Goal: Information Seeking & Learning: Check status

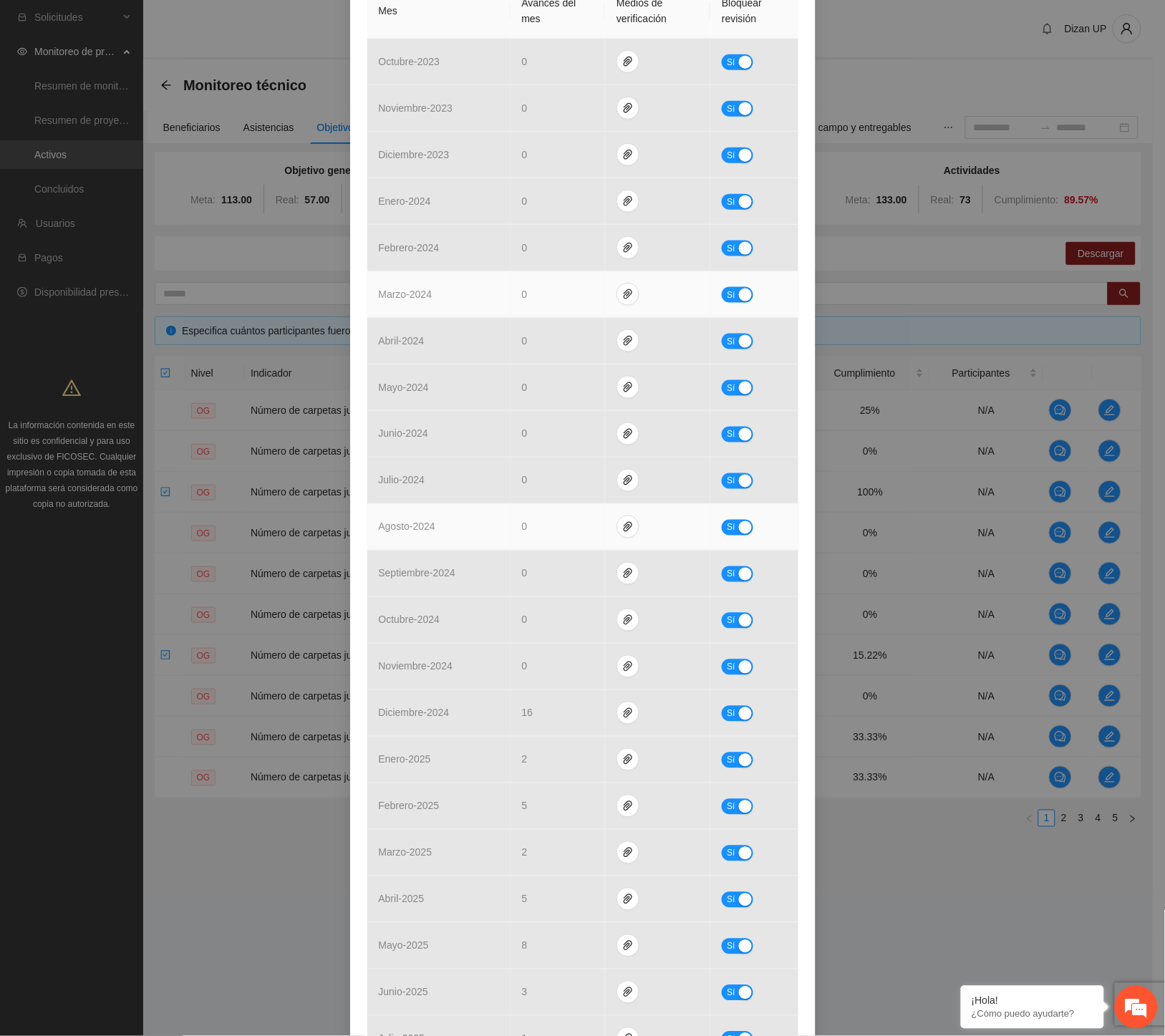
scroll to position [397, 0]
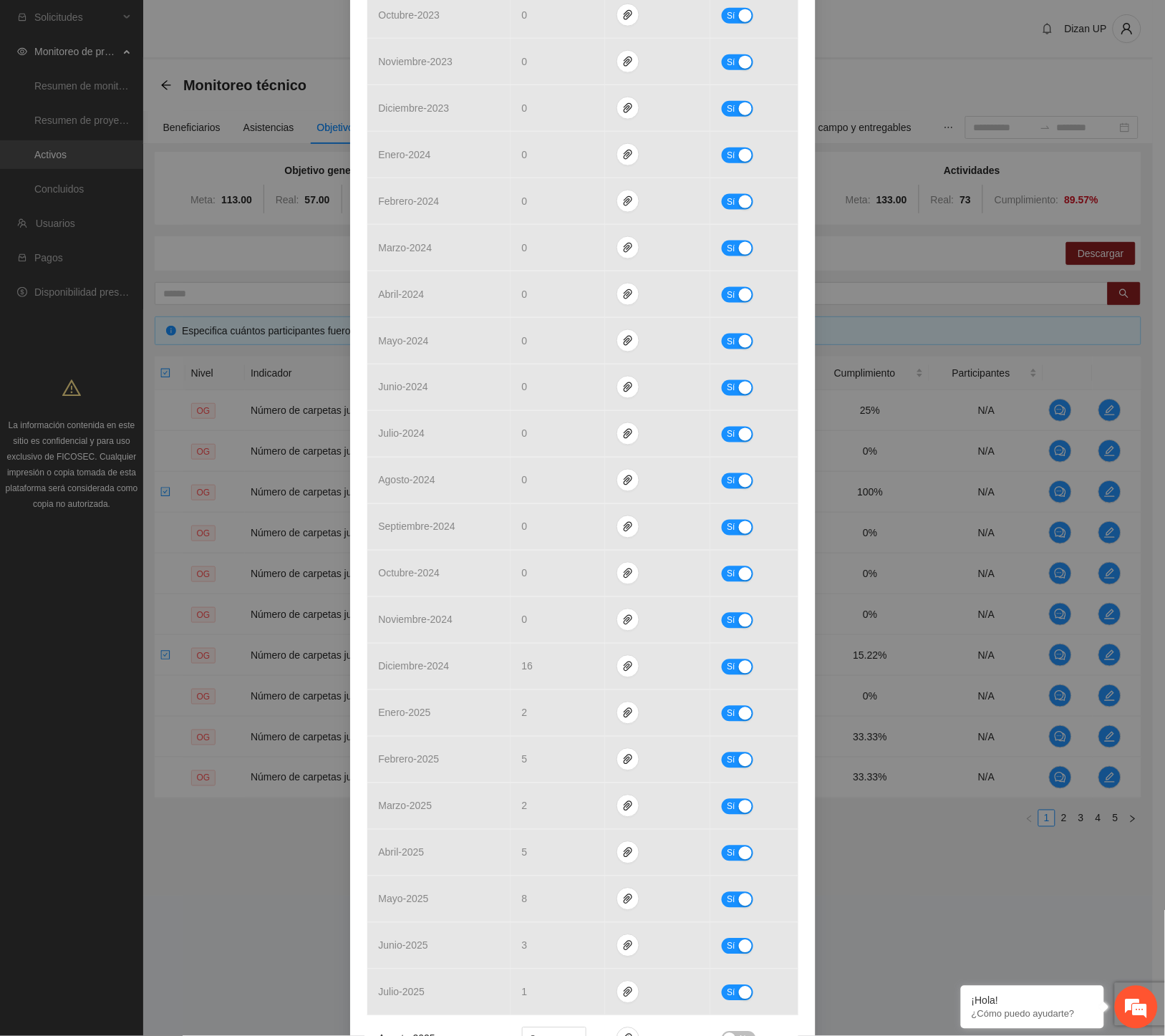
click at [865, 495] on div "**********" at bounding box center [582, 518] width 1165 height 1036
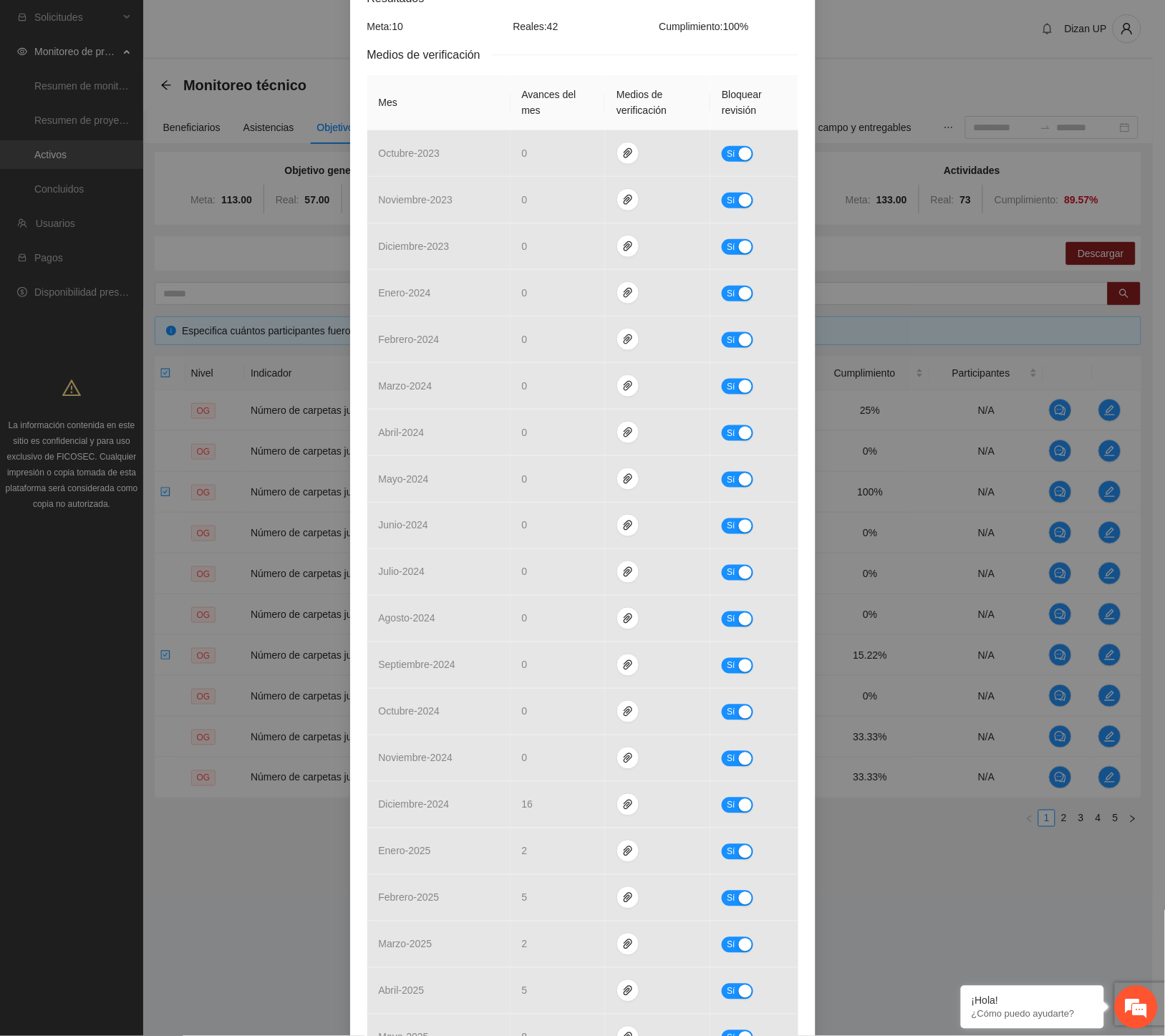
scroll to position [0, 0]
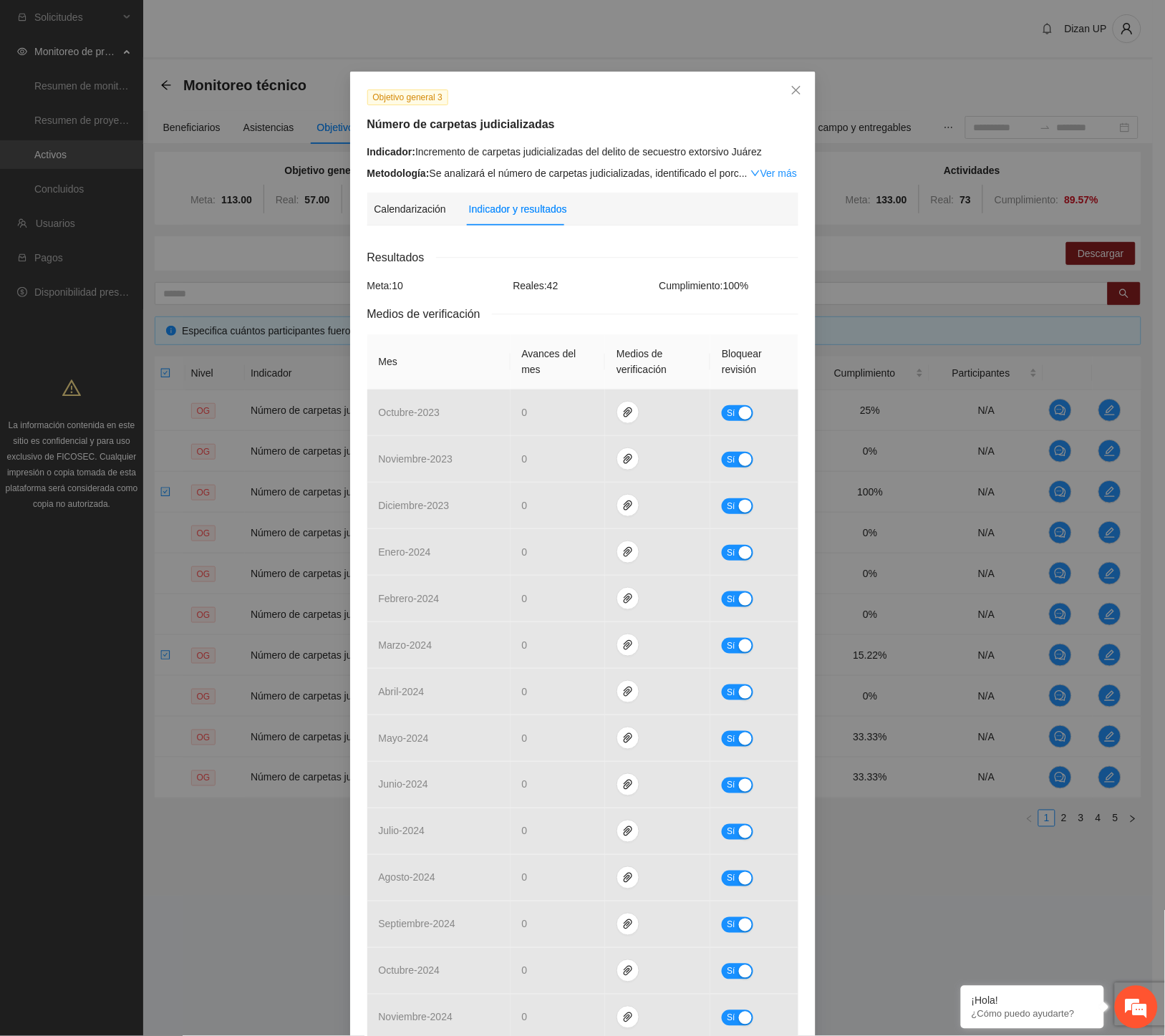
click at [632, 313] on div "Medios de verificación" at bounding box center [583, 313] width 431 height 18
click at [790, 89] on icon "close" at bounding box center [795, 90] width 11 height 11
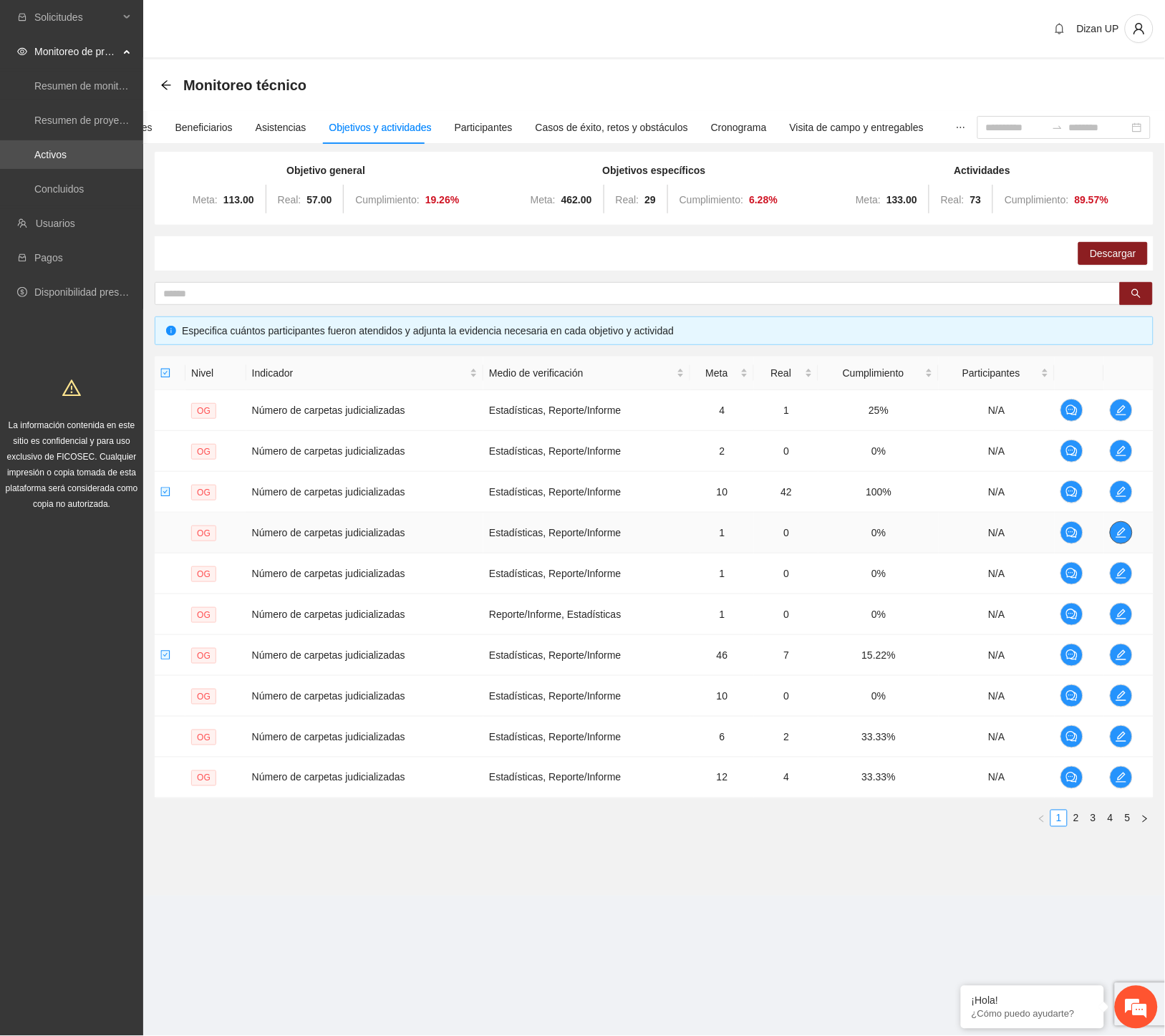
click at [1122, 526] on icon "edit" at bounding box center [1121, 532] width 11 height 11
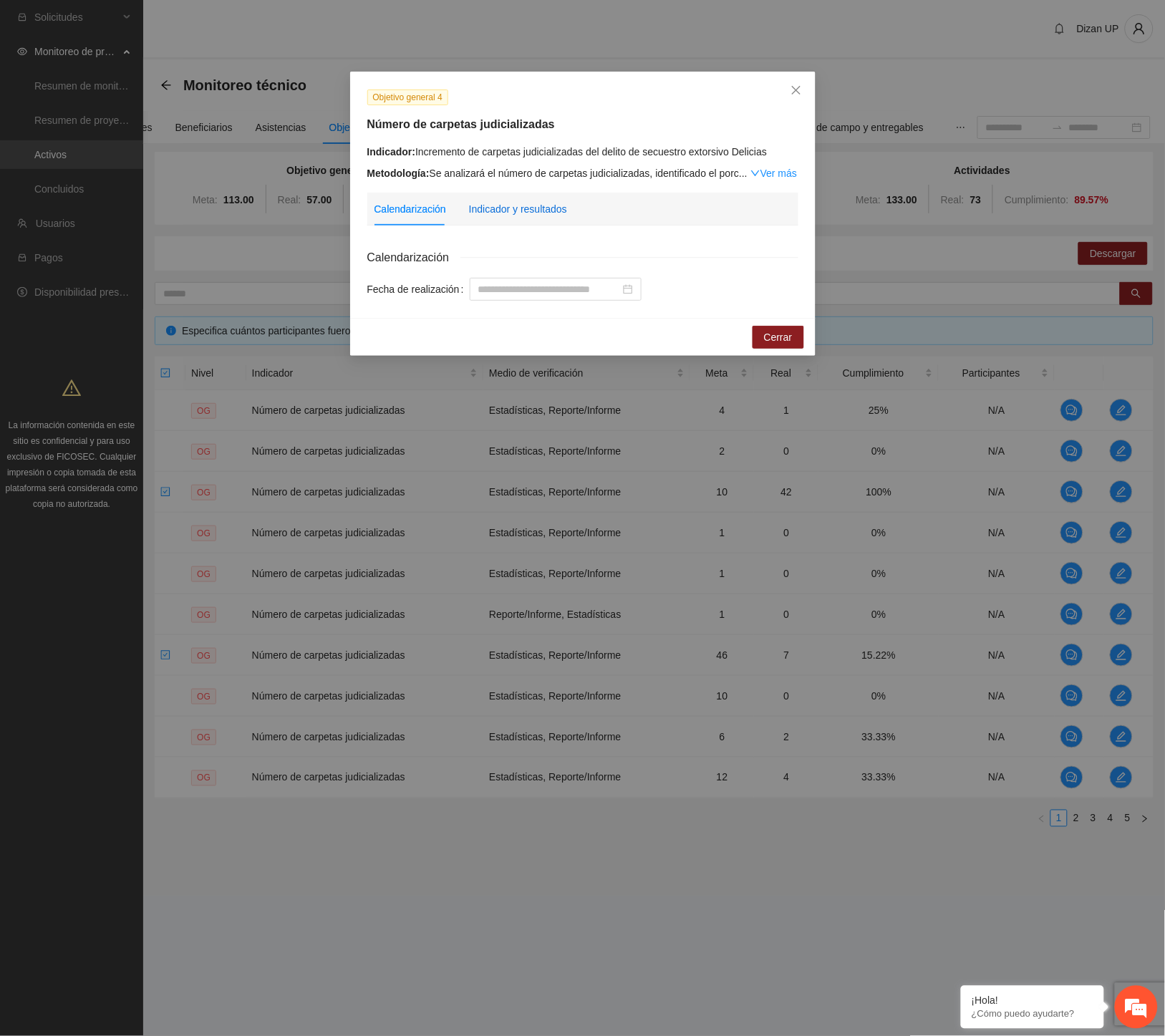
click at [498, 206] on div "Indicador y resultados" at bounding box center [517, 209] width 98 height 16
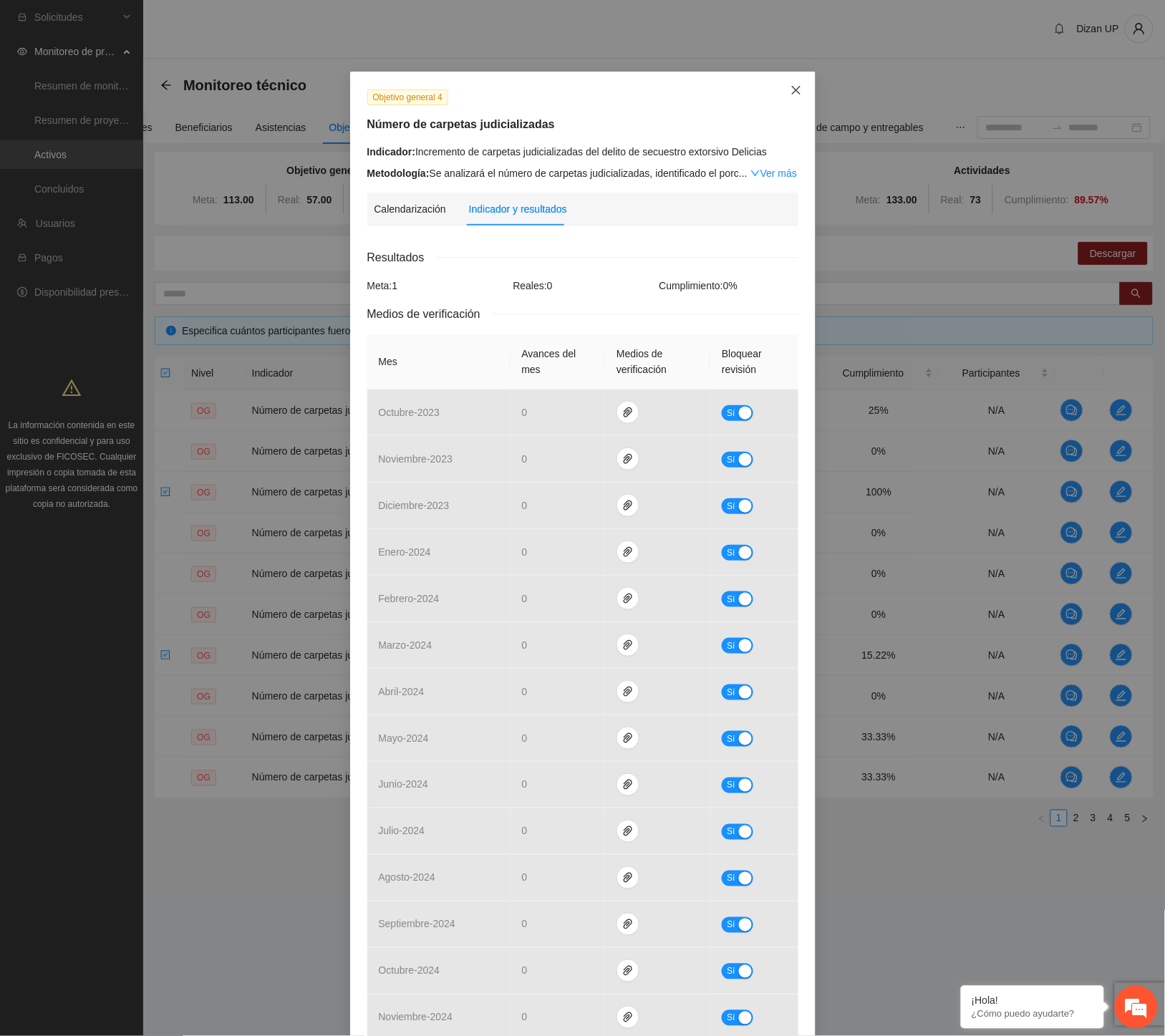
click at [788, 83] on span "Close" at bounding box center [795, 91] width 39 height 39
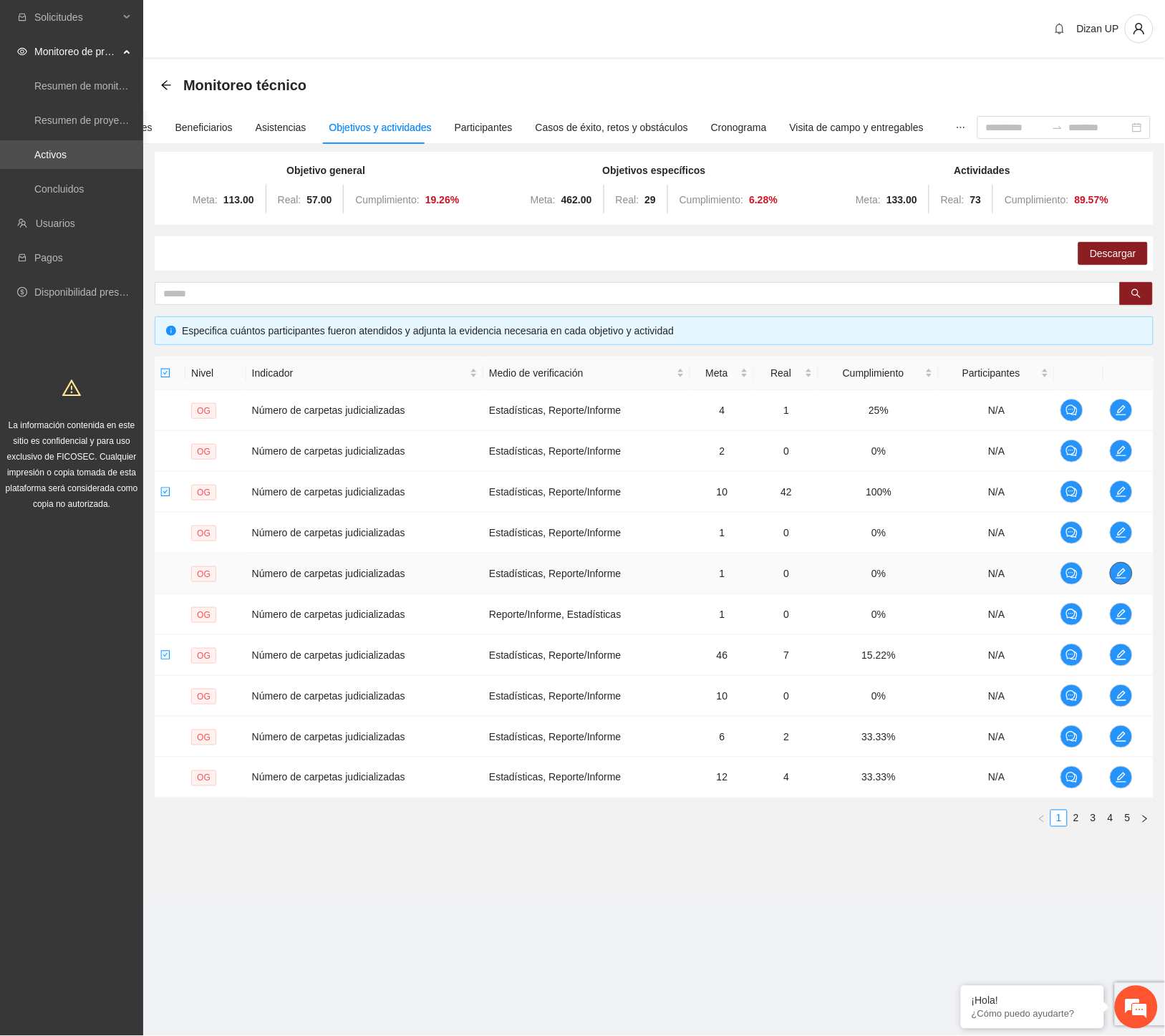
click at [1121, 574] on icon "edit" at bounding box center [1121, 573] width 10 height 10
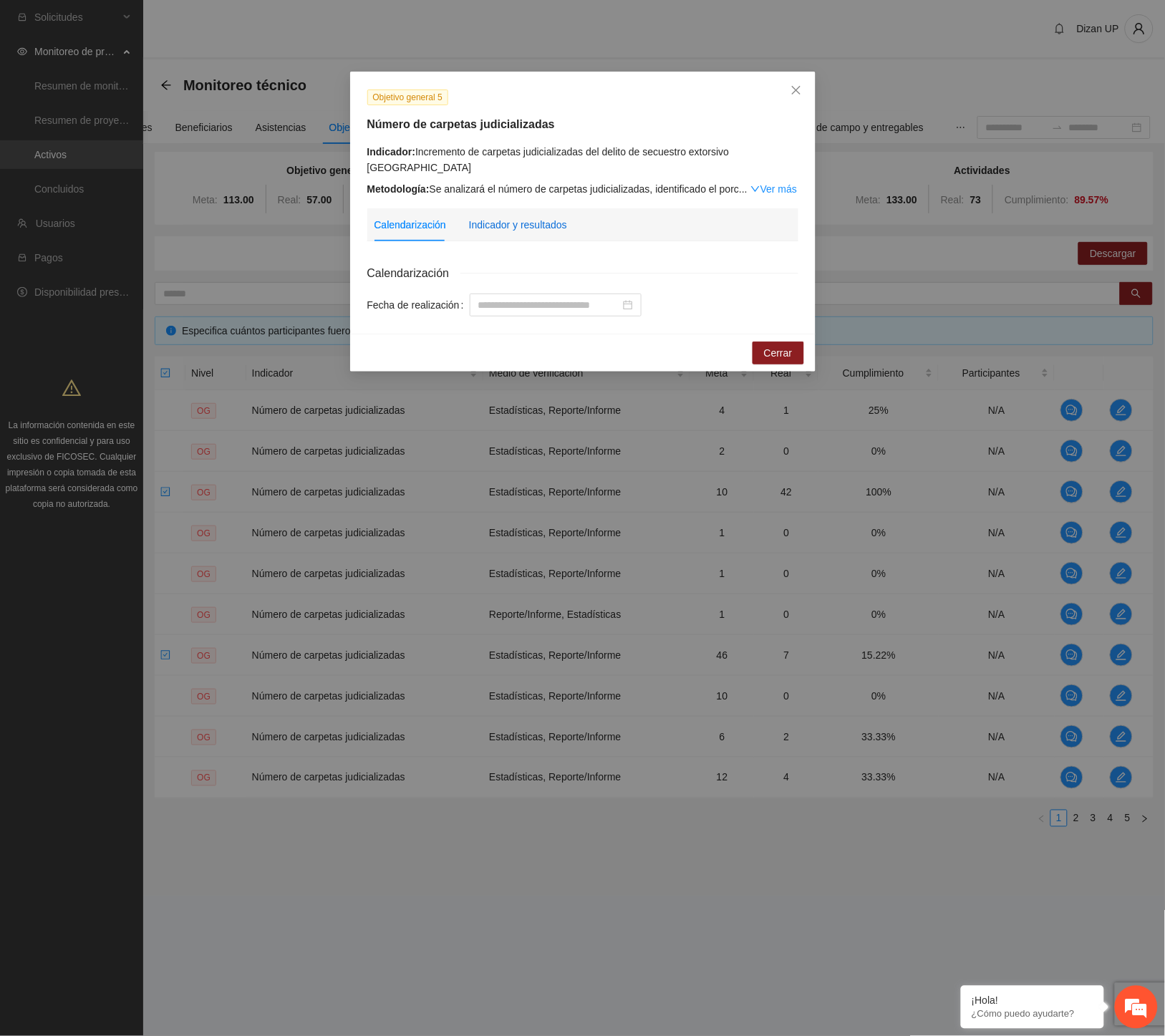
click at [488, 225] on div "Indicador y resultados" at bounding box center [517, 225] width 98 height 16
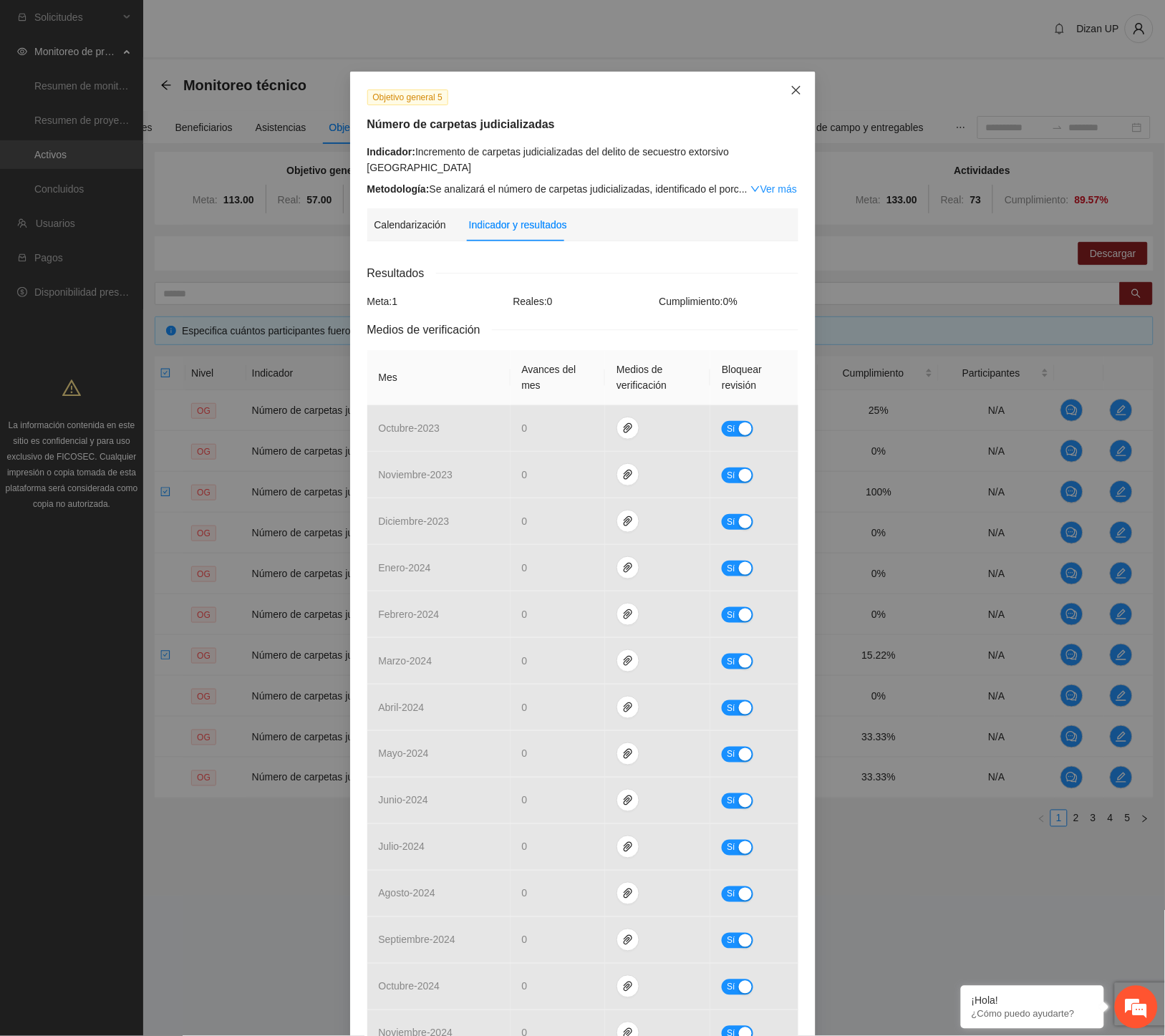
click at [791, 89] on icon "close" at bounding box center [795, 90] width 8 height 8
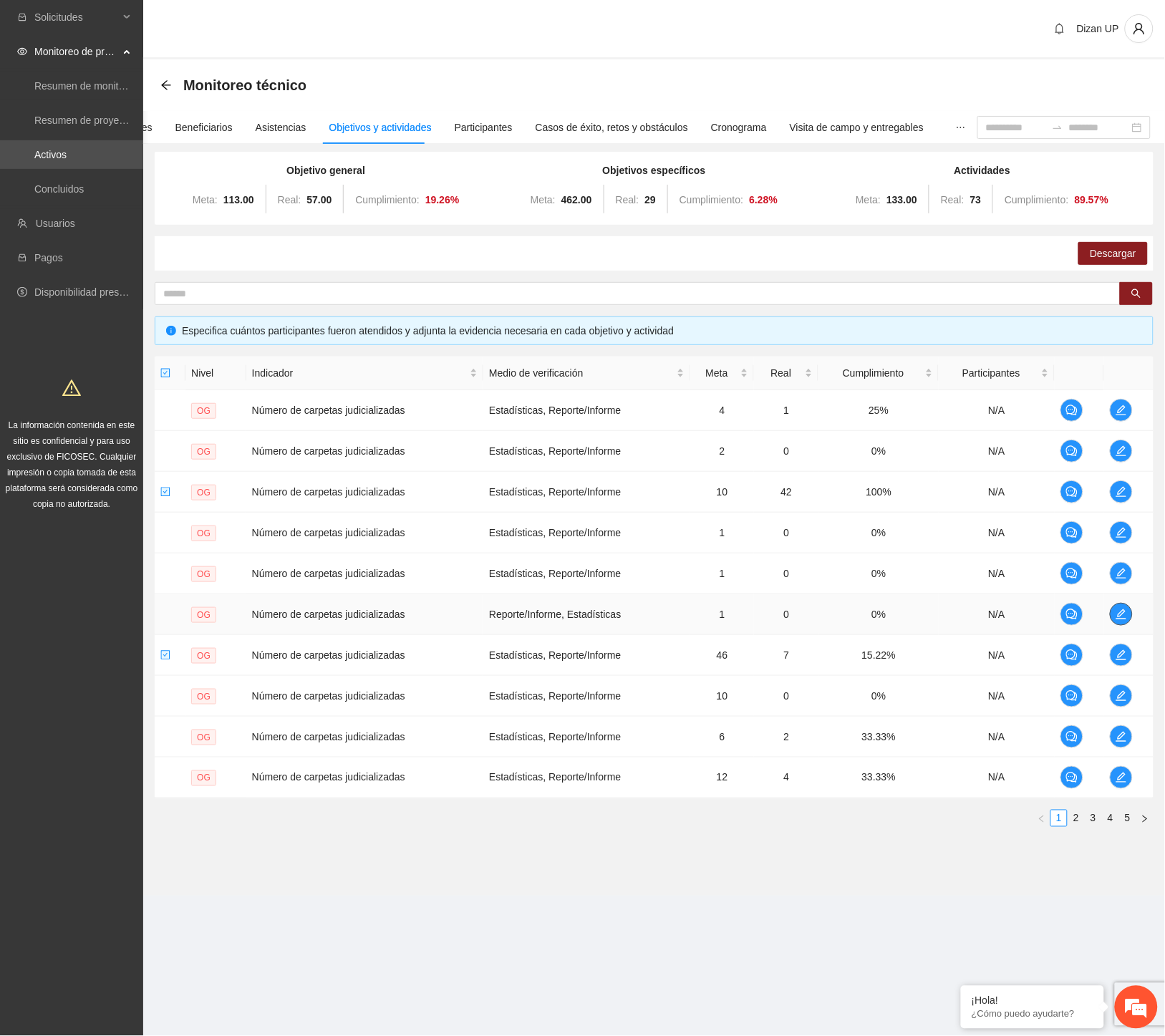
click at [1119, 610] on icon "edit" at bounding box center [1121, 614] width 11 height 11
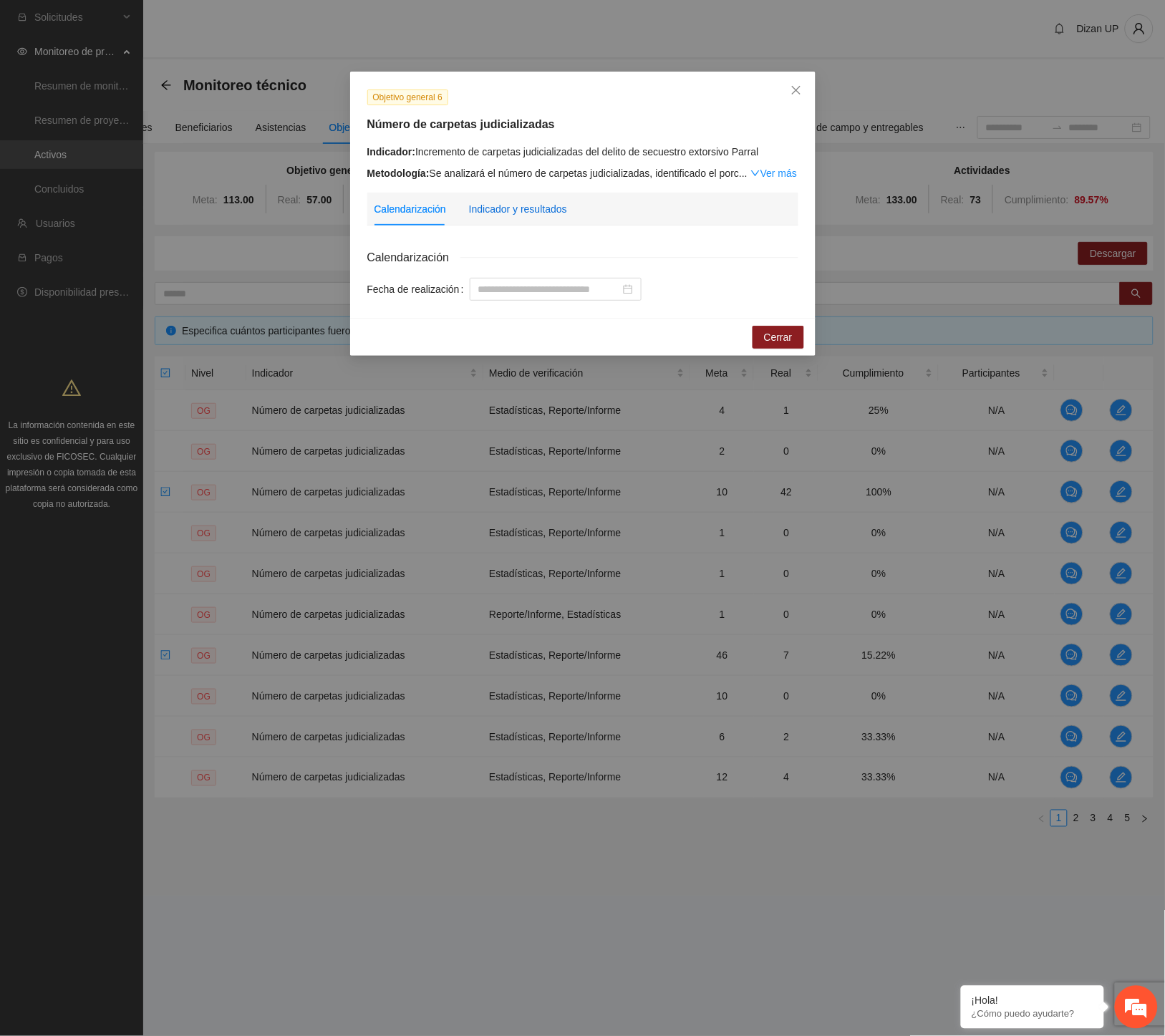
click at [523, 216] on div "Indicador y resultados" at bounding box center [517, 209] width 98 height 16
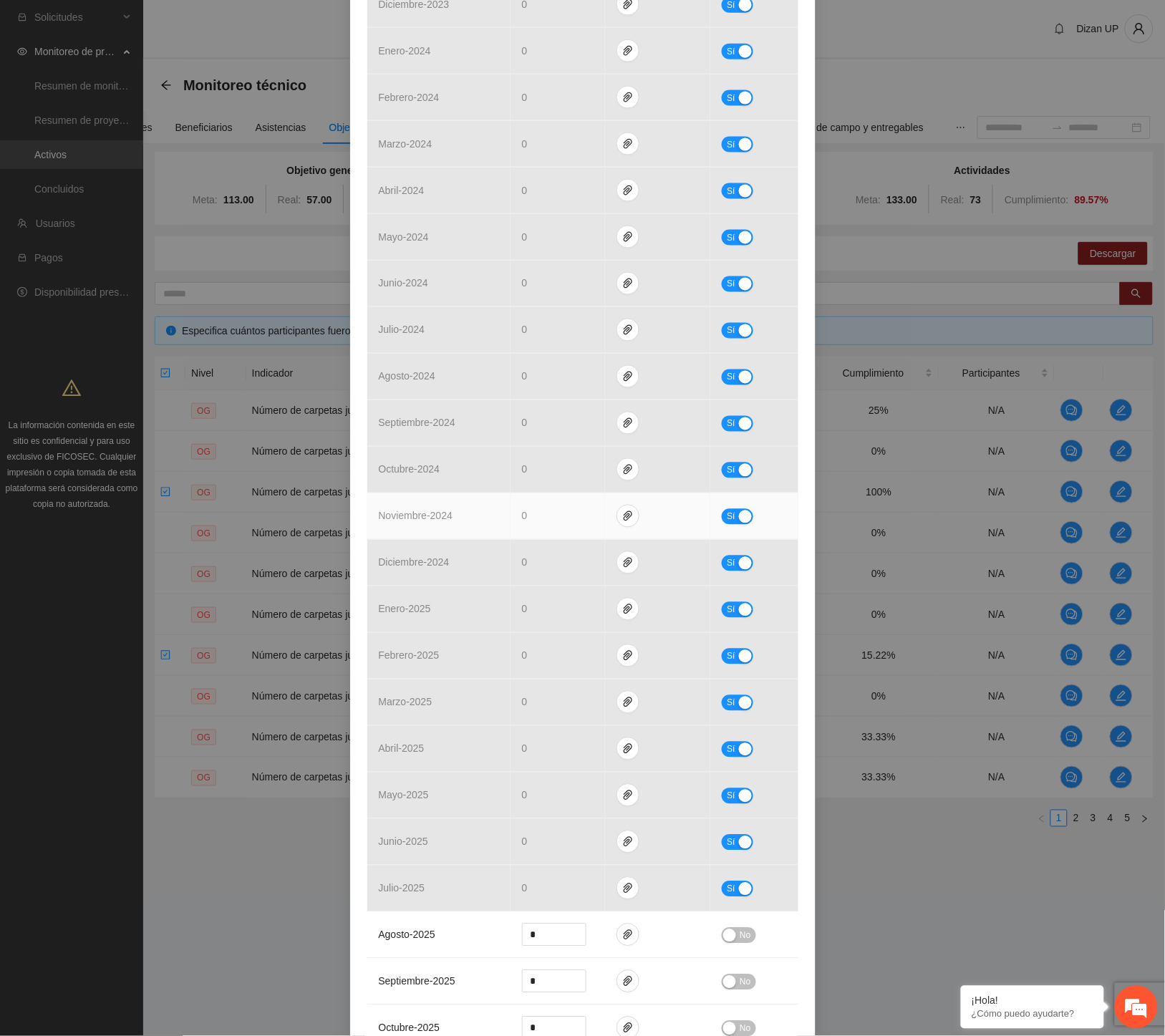
scroll to position [635, 0]
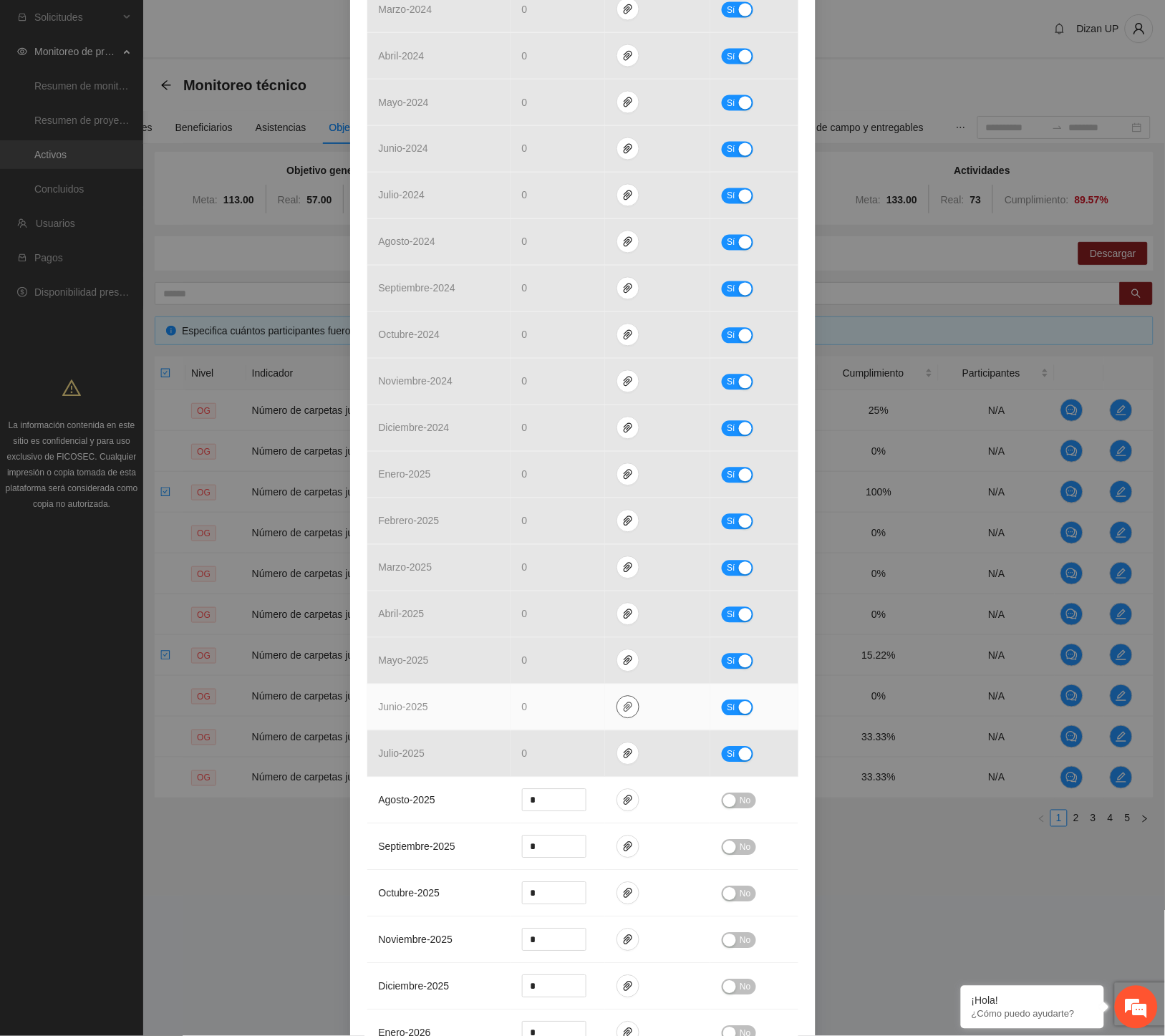
click at [623, 712] on icon "paper-clip" at bounding box center [627, 707] width 8 height 10
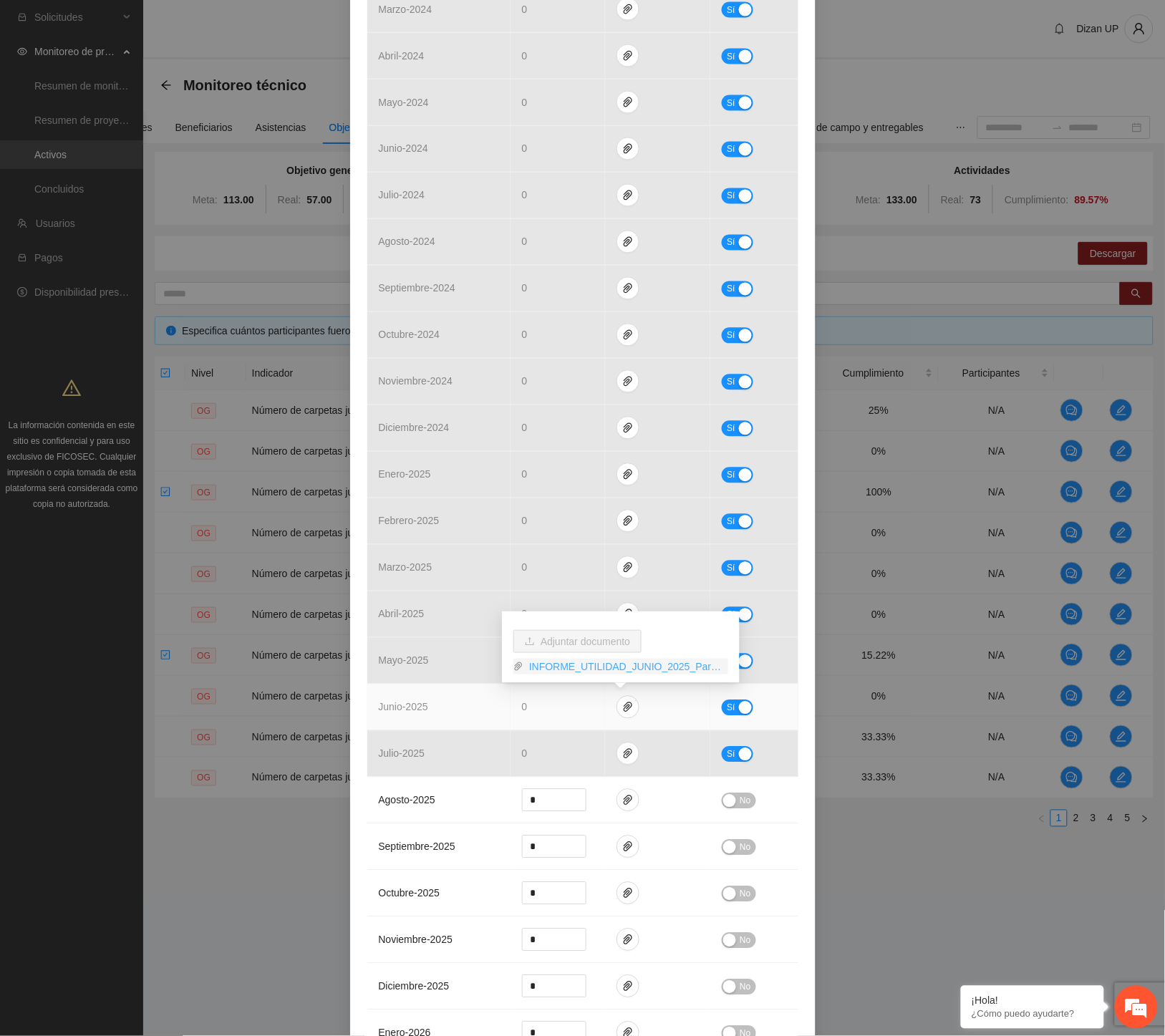
click at [591, 668] on link "INFORME_UTILIDAD_JUNIO_2025_Parral.pdf" at bounding box center [626, 666] width 205 height 16
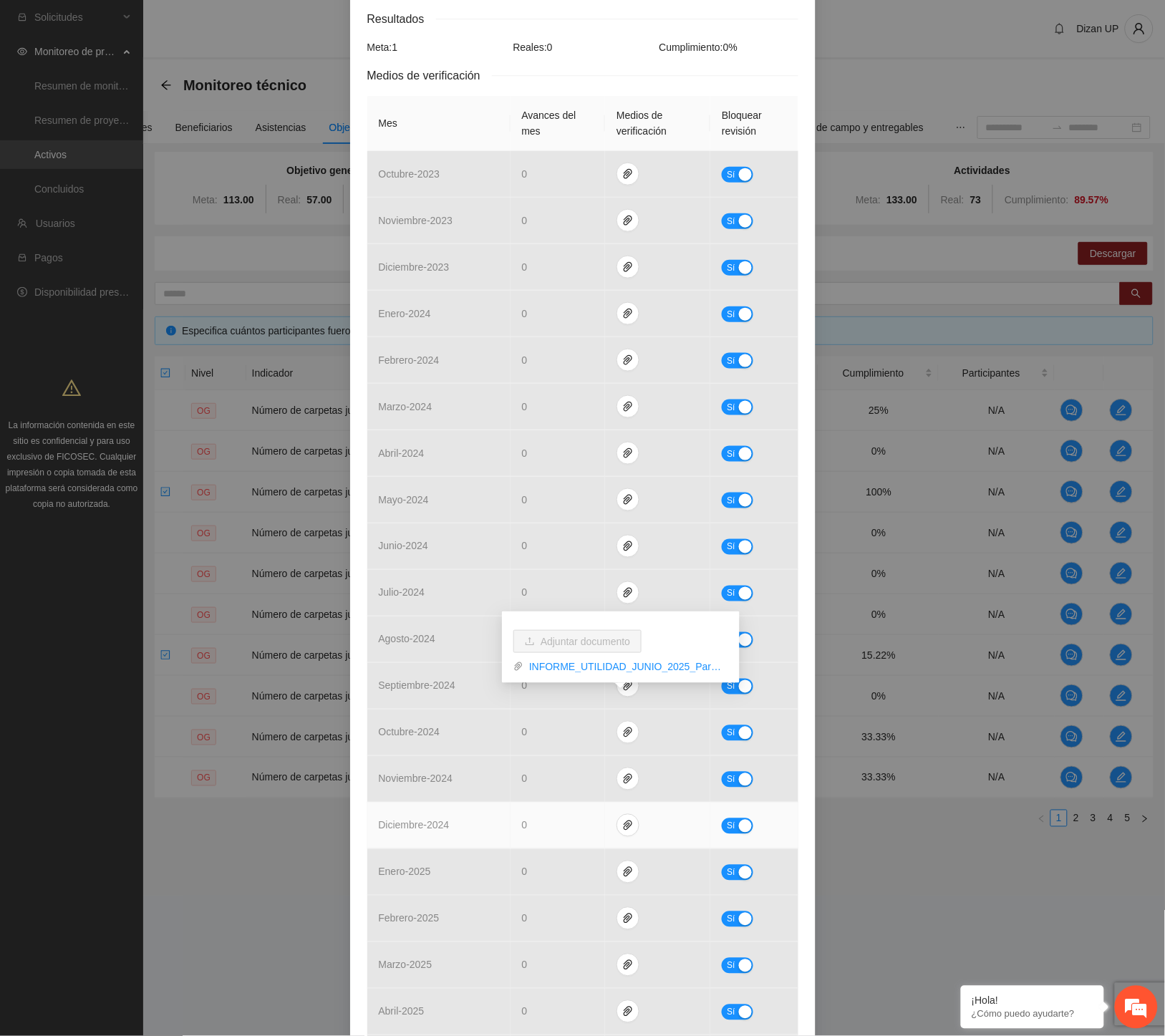
scroll to position [0, 0]
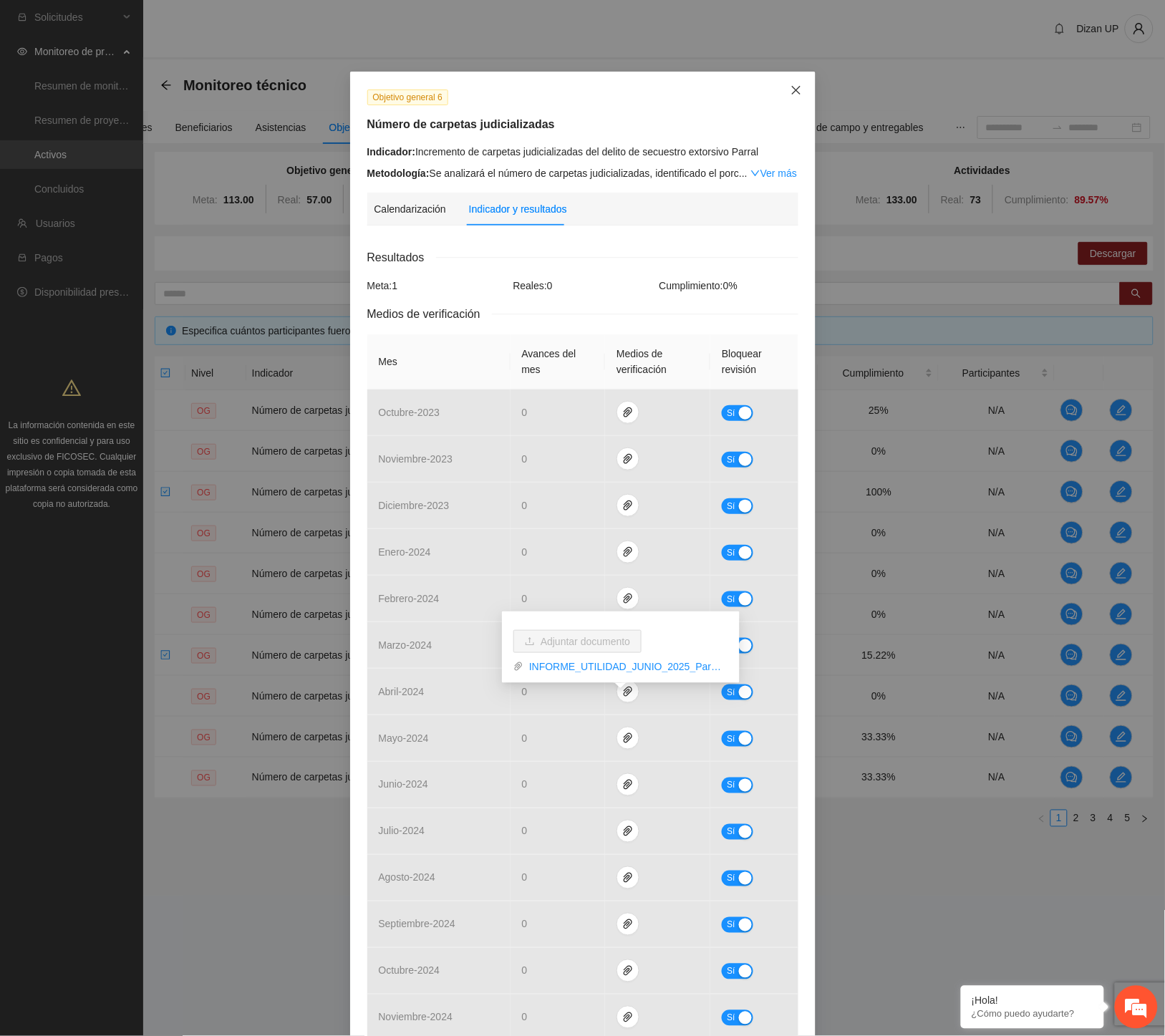
click at [792, 85] on span "Close" at bounding box center [795, 91] width 39 height 39
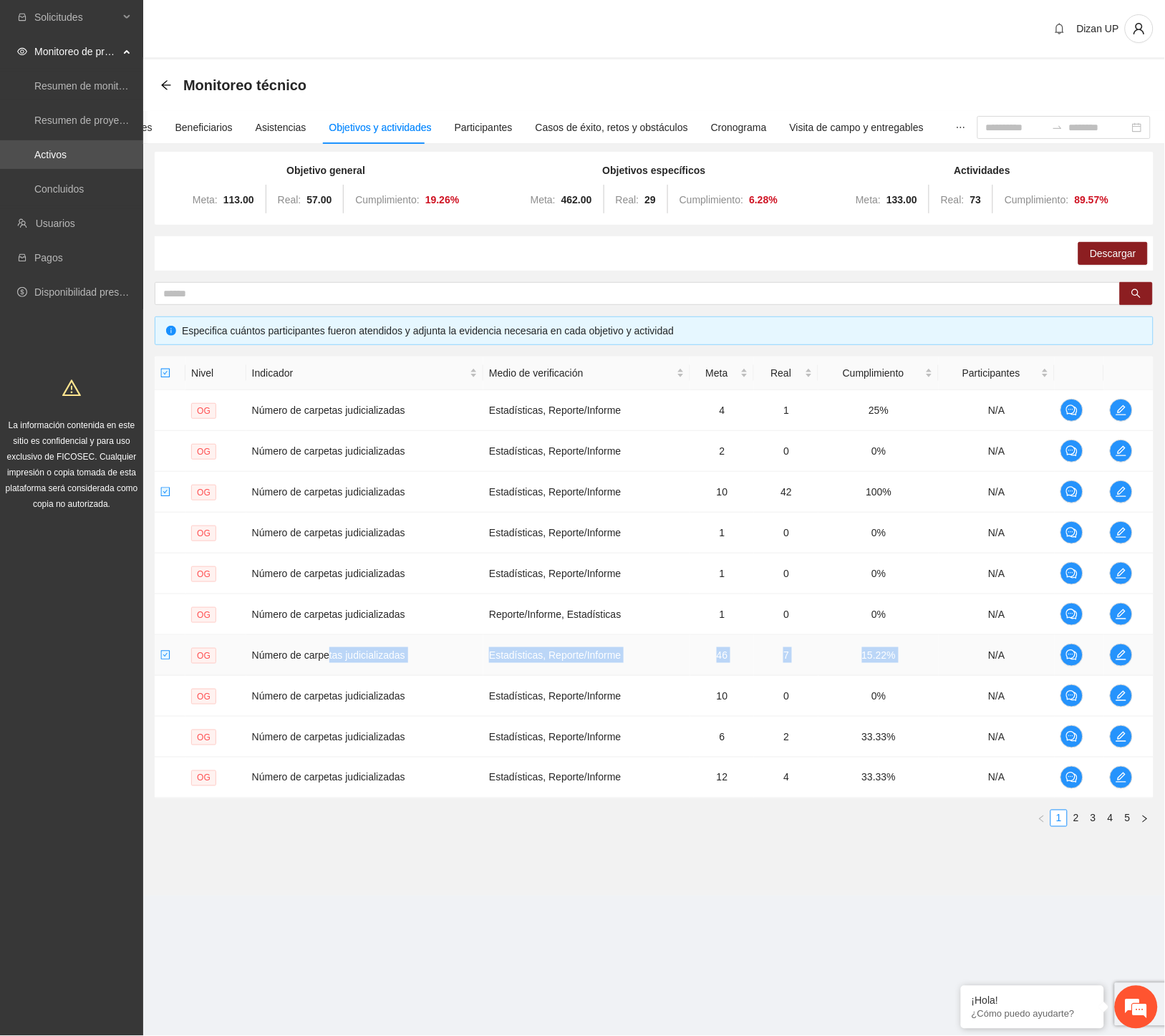
drag, startPoint x: 365, startPoint y: 654, endPoint x: 968, endPoint y: 657, distance: 603.0
click at [968, 657] on tr "OG Número de carpetas judicializadas Estadísticas, Reporte/Informe 46 7 15.22% …" at bounding box center [654, 655] width 999 height 41
click at [1119, 652] on icon "edit" at bounding box center [1121, 654] width 11 height 11
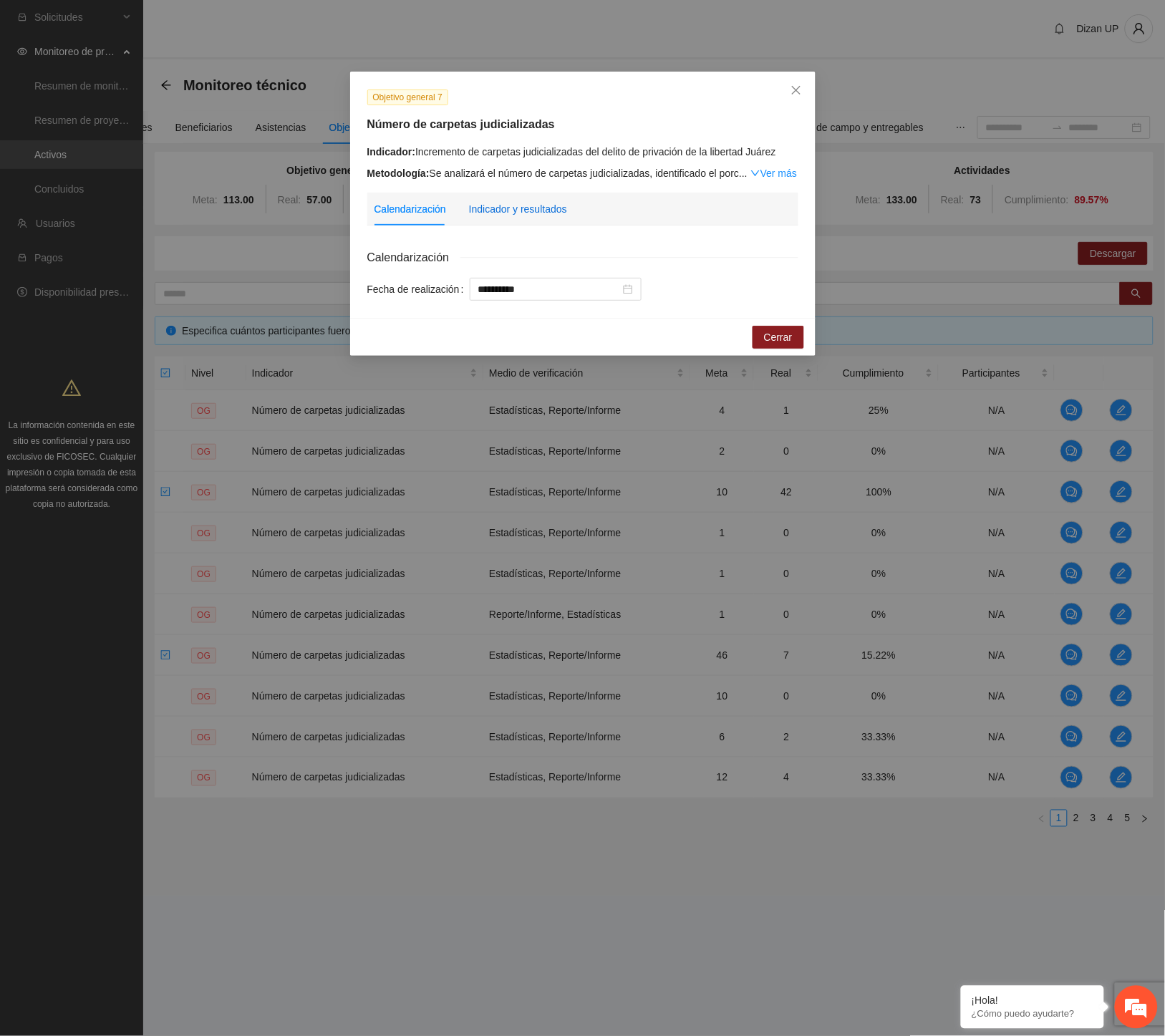
click at [494, 216] on div "Indicador y resultados" at bounding box center [517, 209] width 98 height 16
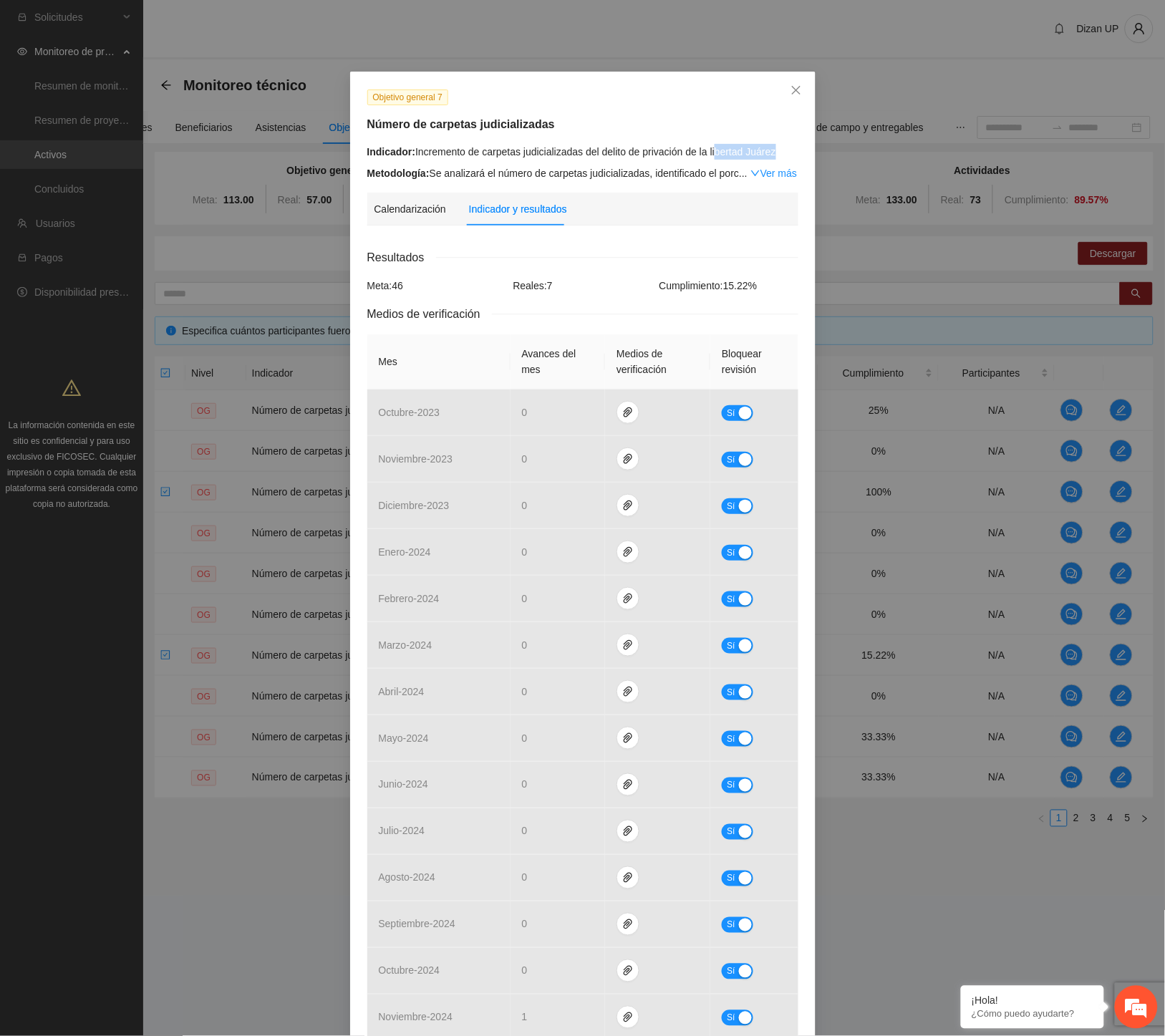
drag, startPoint x: 712, startPoint y: 155, endPoint x: 1114, endPoint y: 320, distance: 434.5
drag, startPoint x: 414, startPoint y: 152, endPoint x: 783, endPoint y: 147, distance: 369.0
click at [783, 147] on div "Indicador: Incremento de carpetas judicializadas del delito de privación de la …" at bounding box center [583, 152] width 431 height 16
click at [790, 89] on icon "close" at bounding box center [795, 90] width 11 height 11
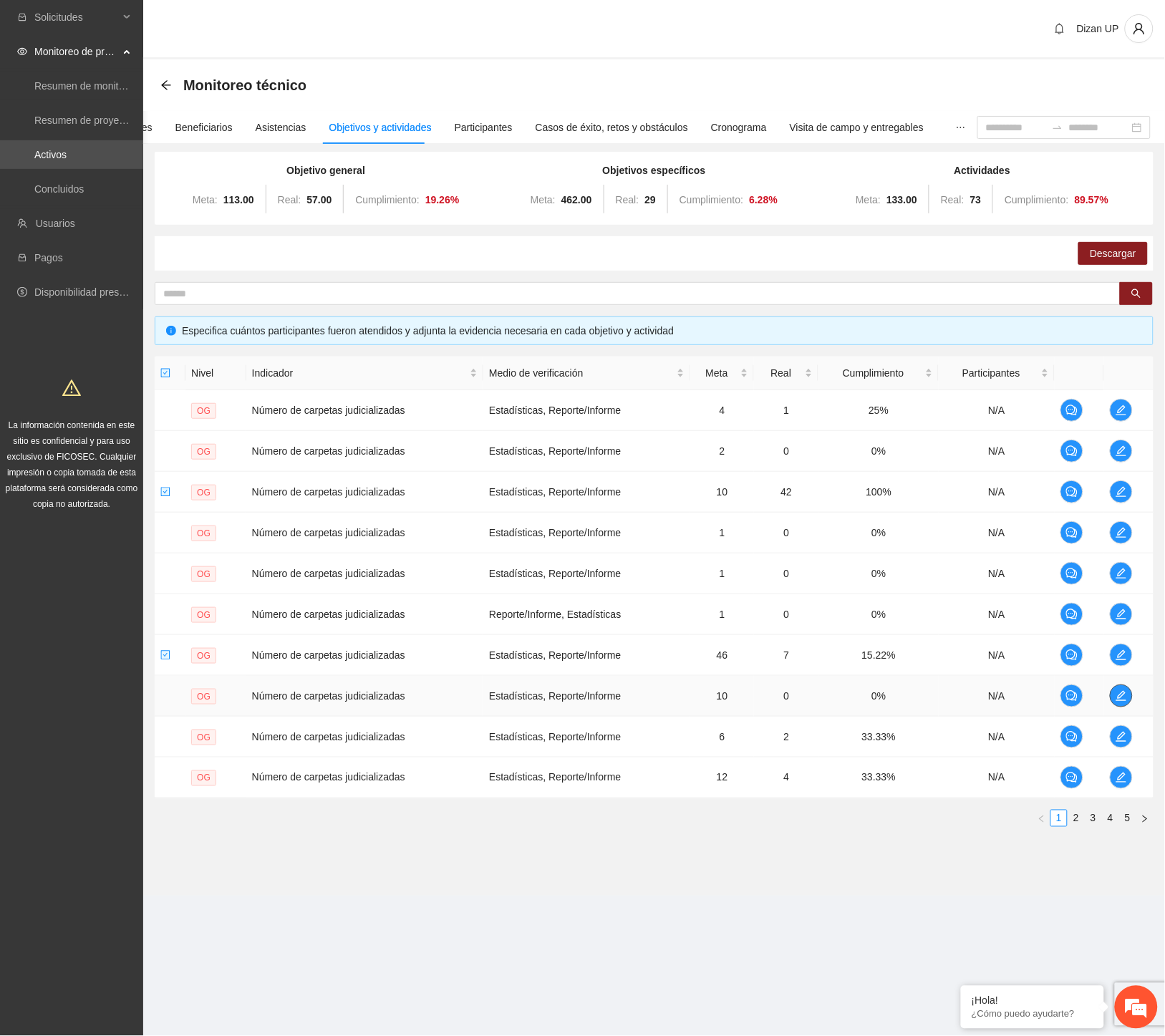
click at [1120, 696] on icon "edit" at bounding box center [1121, 695] width 11 height 11
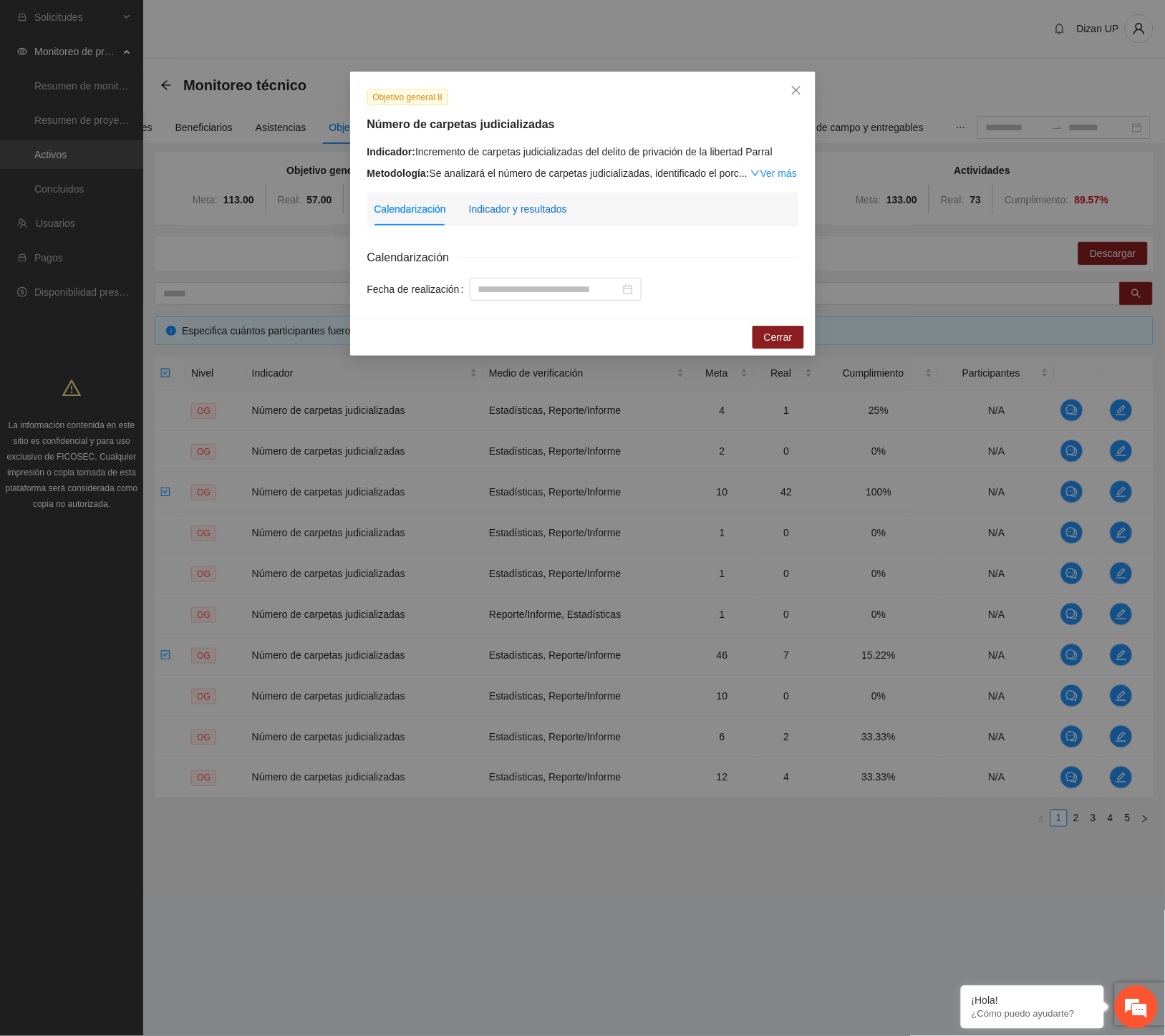
drag, startPoint x: 514, startPoint y: 206, endPoint x: 939, endPoint y: 268, distance: 429.5
click at [514, 206] on div "Indicador y resultados" at bounding box center [517, 209] width 98 height 16
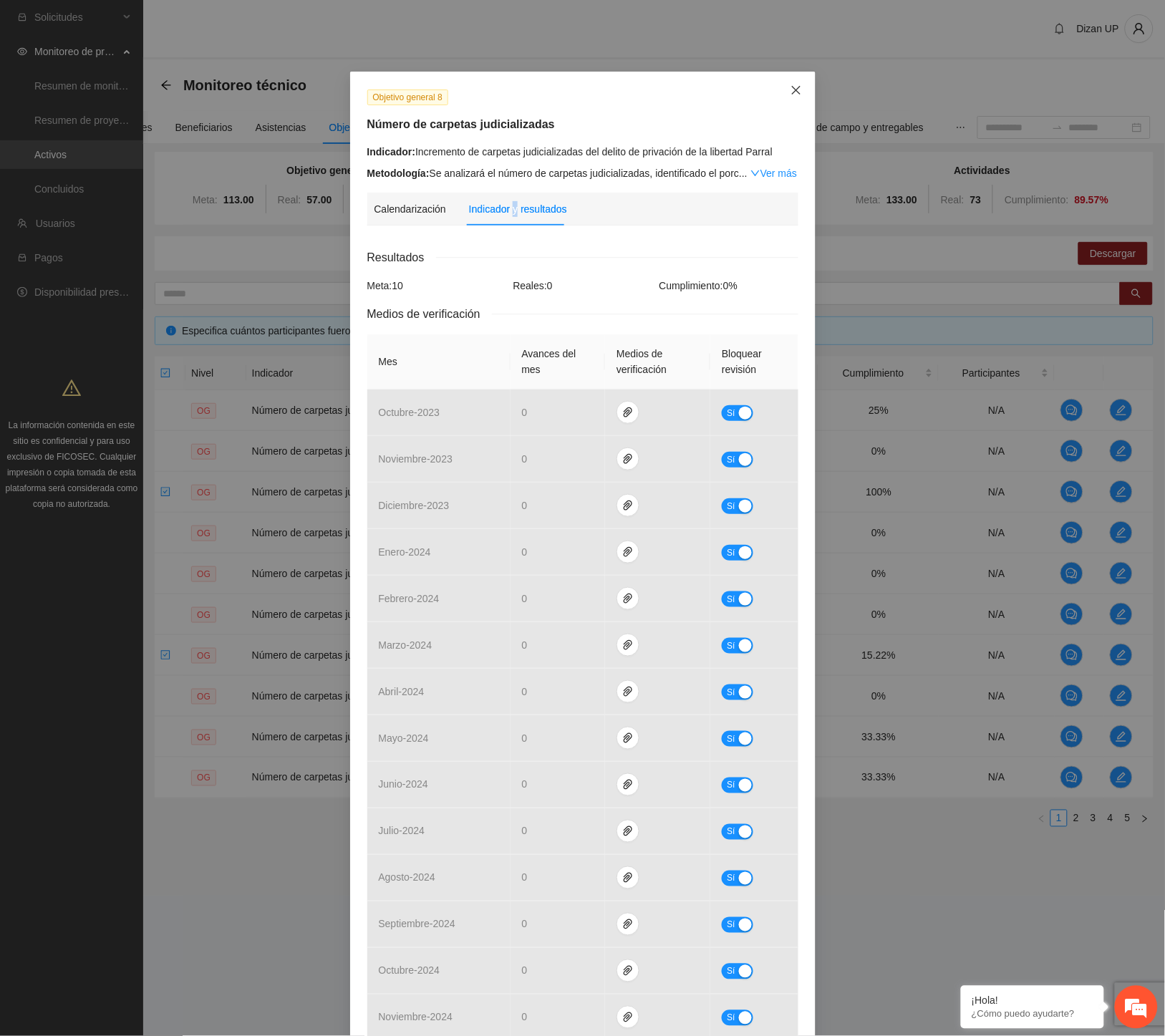
click at [784, 90] on span "Close" at bounding box center [795, 91] width 39 height 39
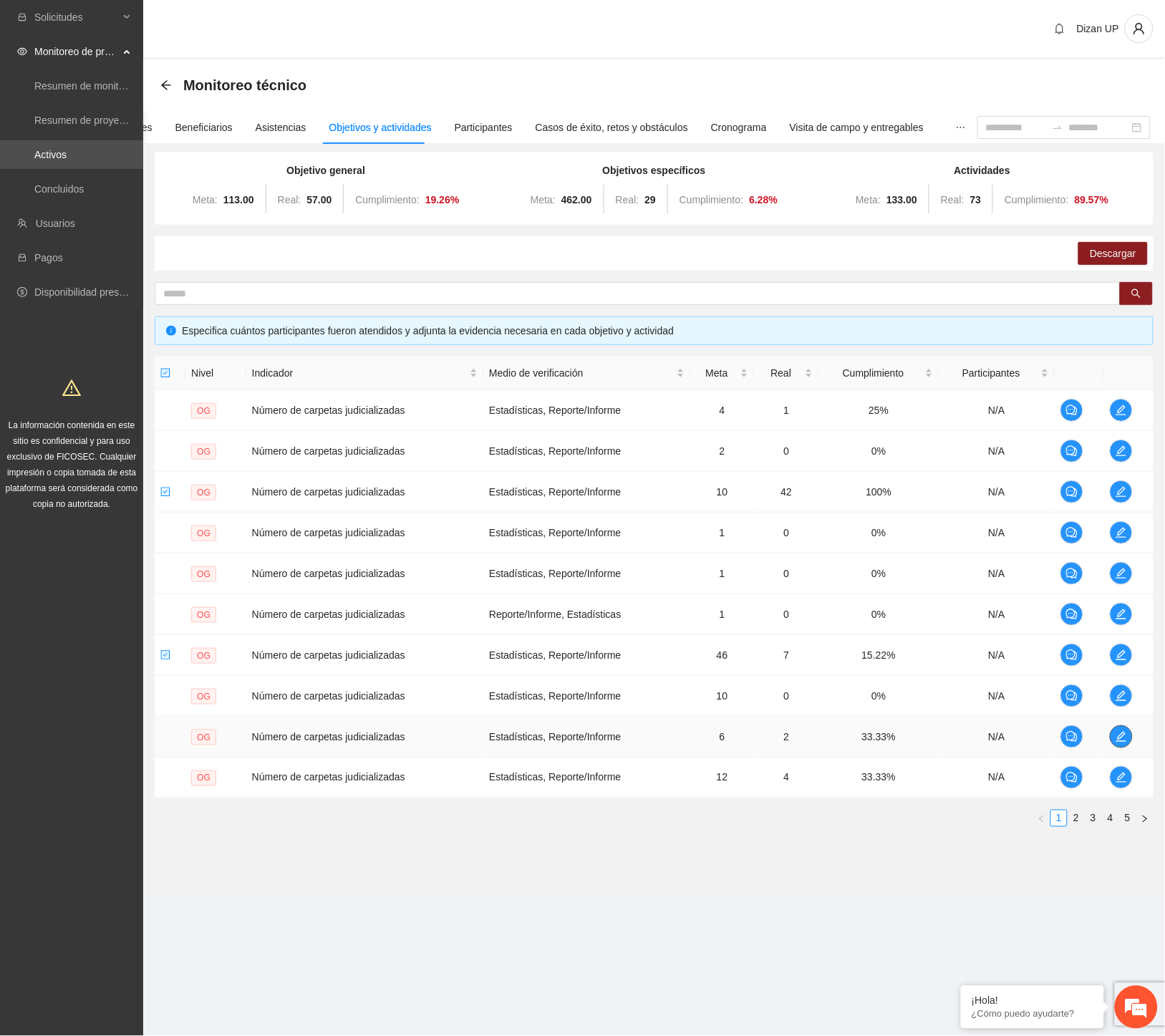
click at [1119, 735] on icon "edit" at bounding box center [1121, 736] width 11 height 11
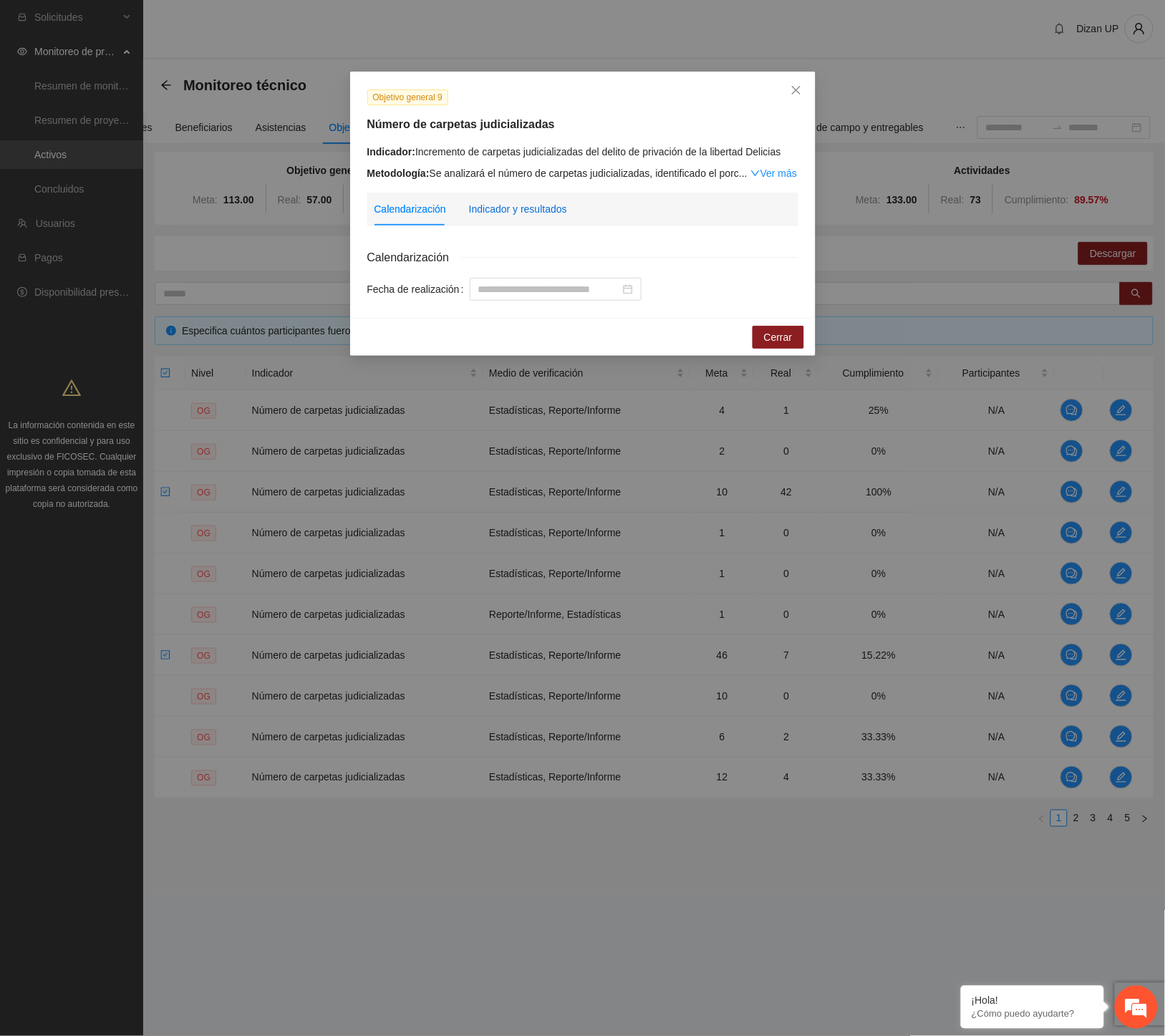
click at [494, 211] on div "Indicador y resultados" at bounding box center [517, 209] width 98 height 16
